Goal: Book appointment/travel/reservation

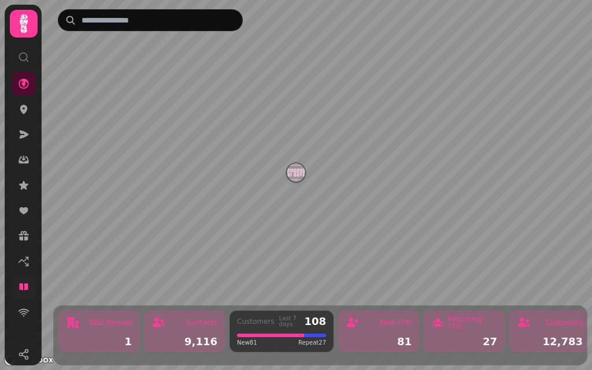
click at [24, 287] on icon at bounding box center [23, 287] width 9 height 7
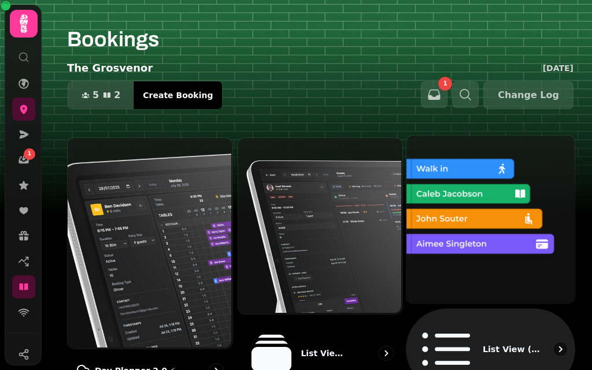
click at [449, 188] on img at bounding box center [489, 219] width 168 height 168
